Goal: Information Seeking & Learning: Learn about a topic

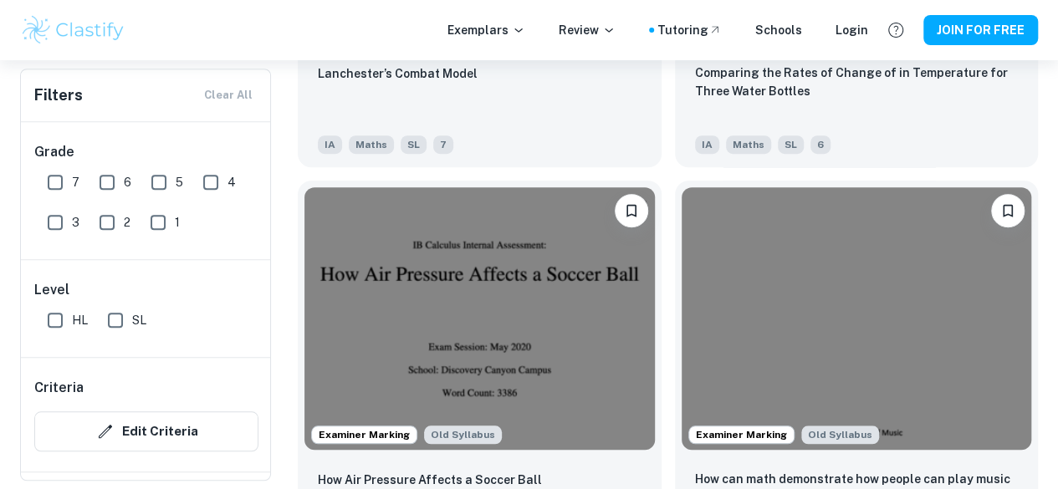
scroll to position [3662, 0]
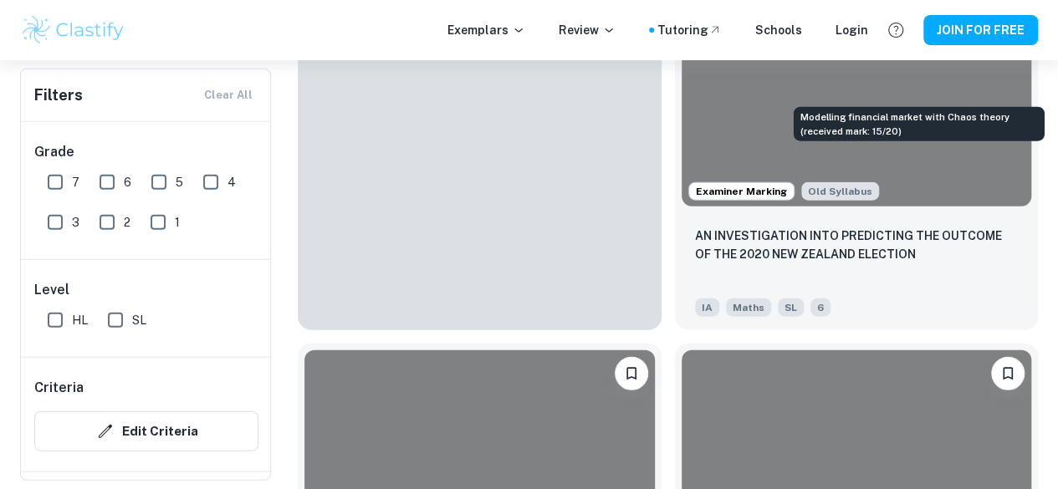
scroll to position [5125, 0]
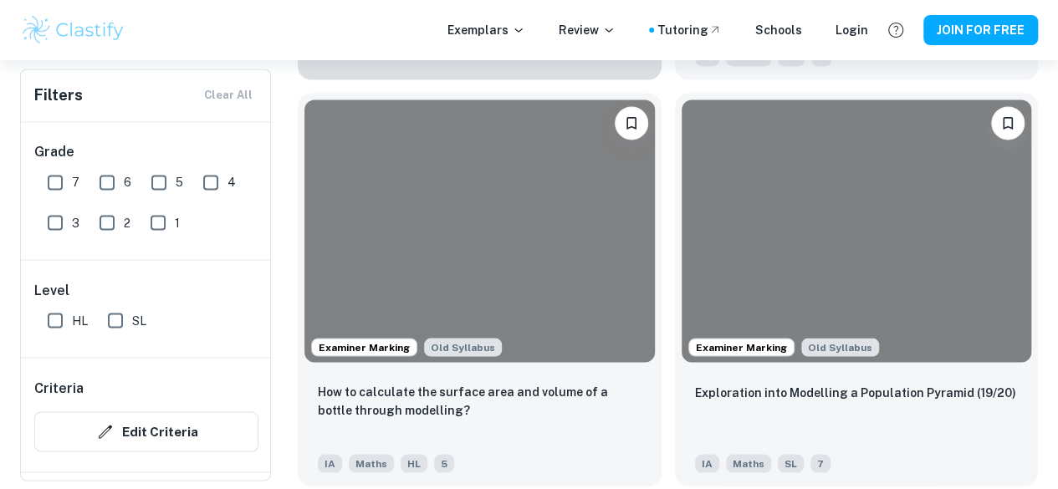
scroll to position [4561, 0]
